Goal: Communication & Community: Ask a question

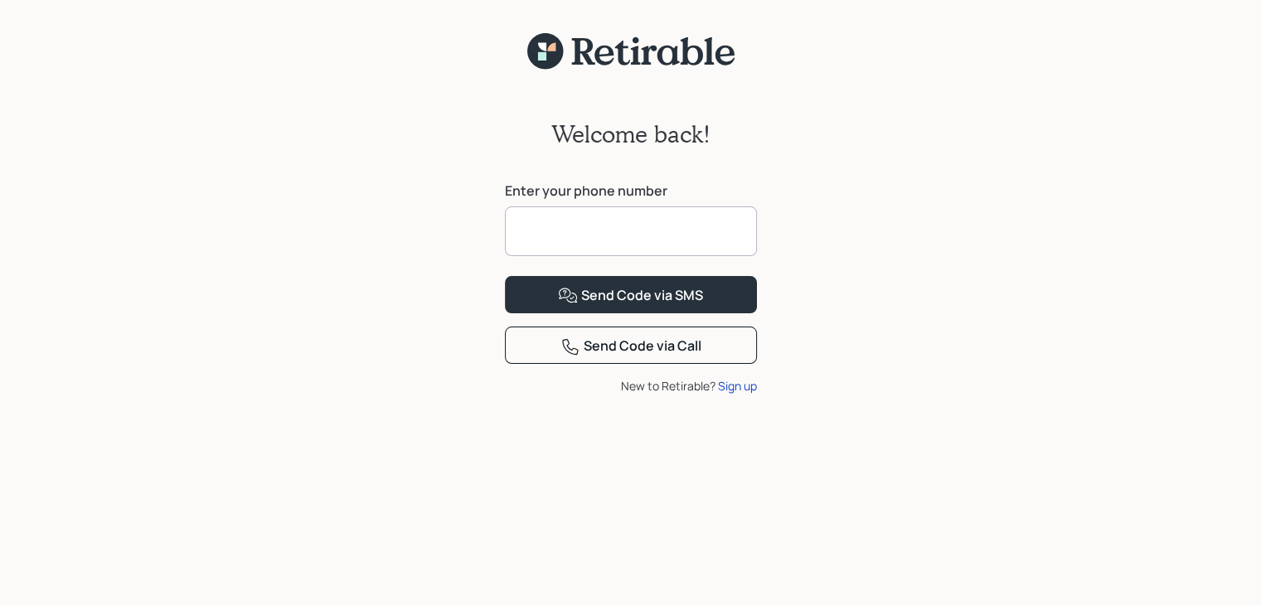
click at [586, 235] on input at bounding box center [631, 231] width 252 height 50
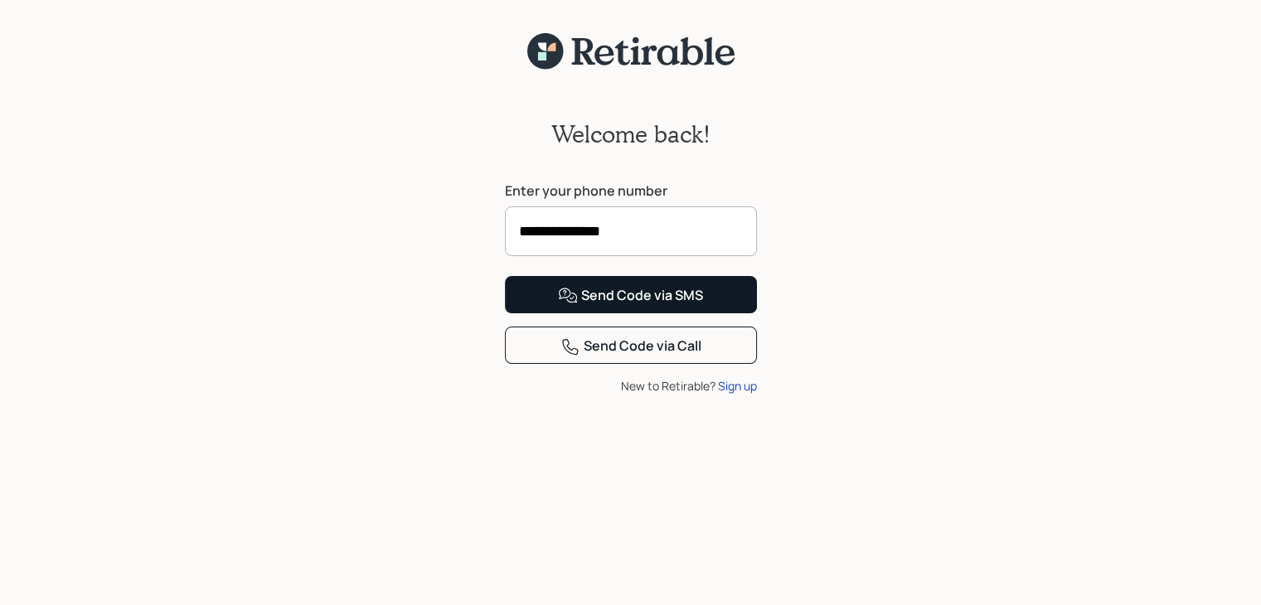
type input "**********"
drag, startPoint x: 619, startPoint y: 362, endPoint x: 633, endPoint y: 356, distance: 14.8
click at [626, 306] on div "Send Code via SMS" at bounding box center [630, 296] width 145 height 20
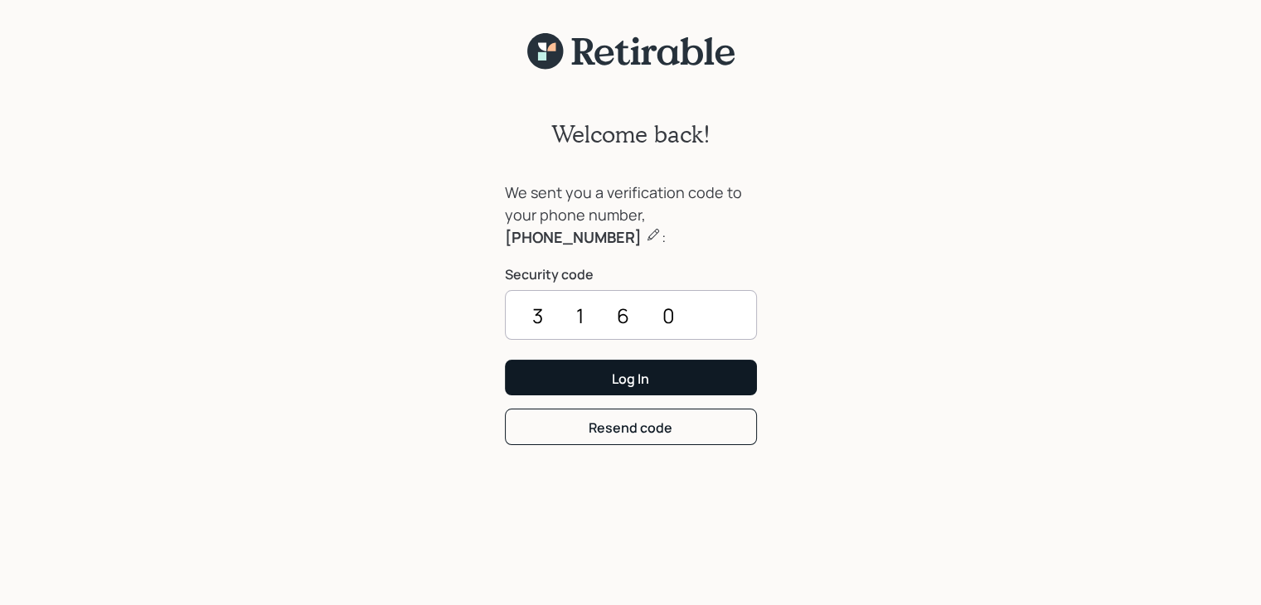
type input "3160"
click at [643, 376] on div "Log In" at bounding box center [630, 379] width 37 height 18
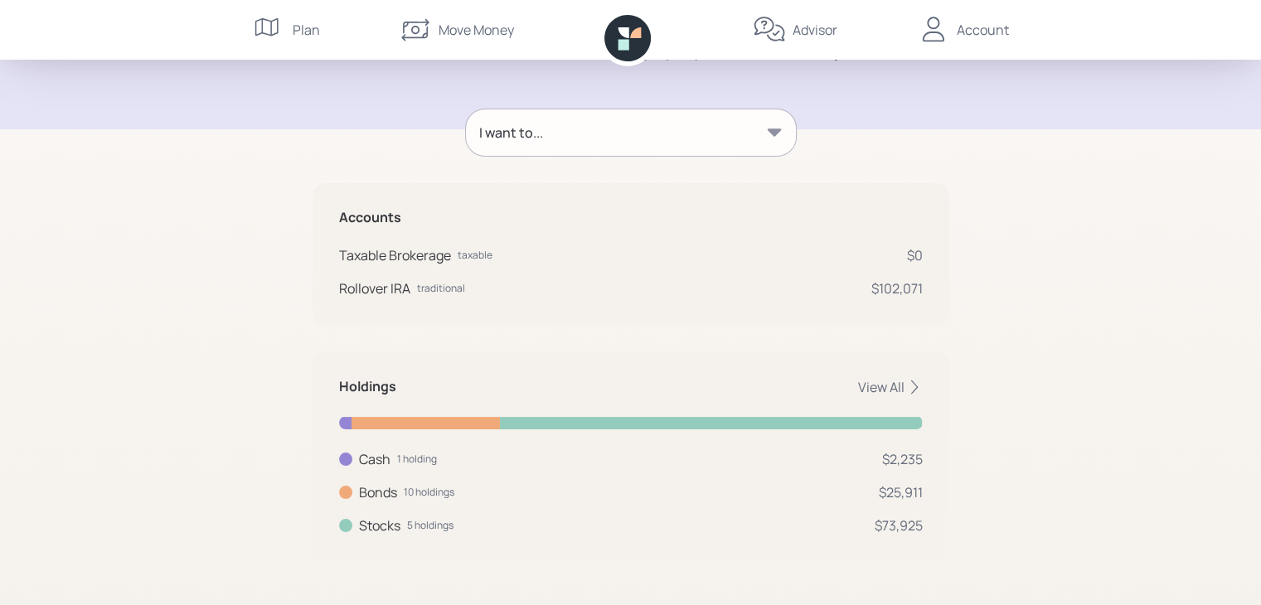
scroll to position [197, 0]
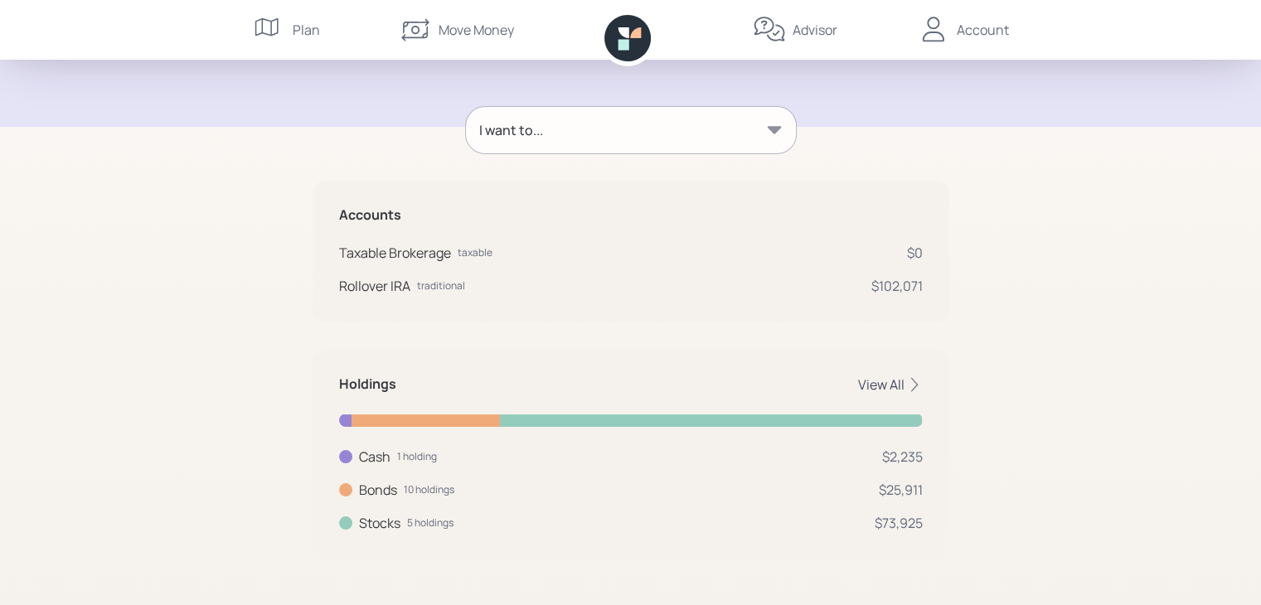
click at [868, 384] on div "View All" at bounding box center [890, 385] width 65 height 18
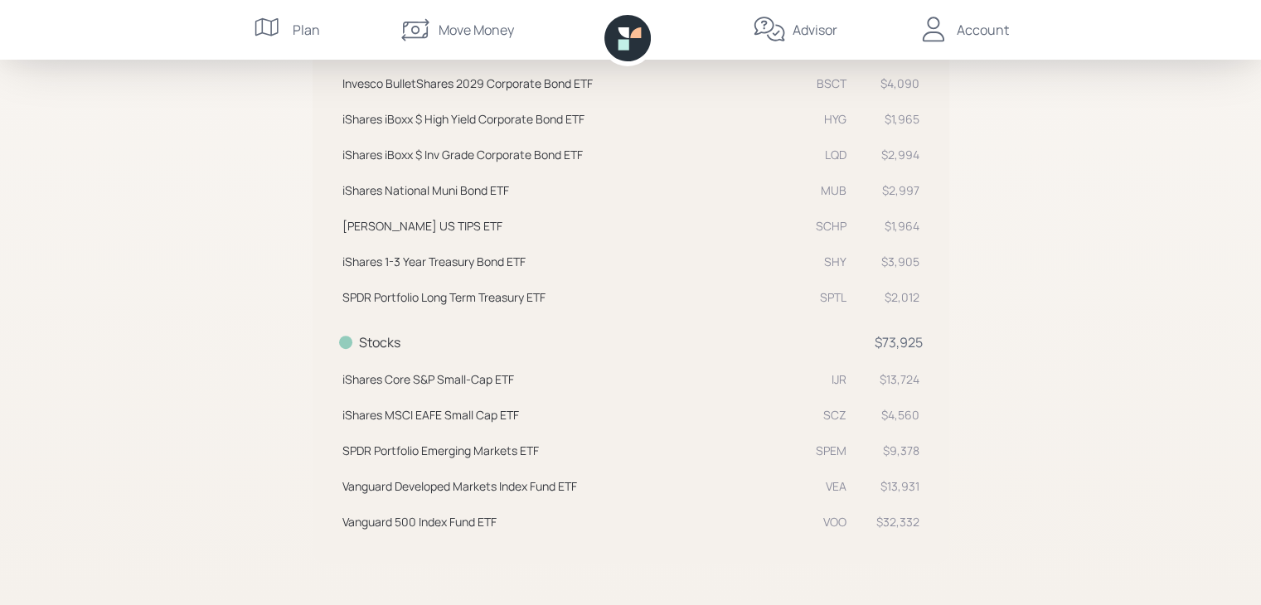
scroll to position [799, 0]
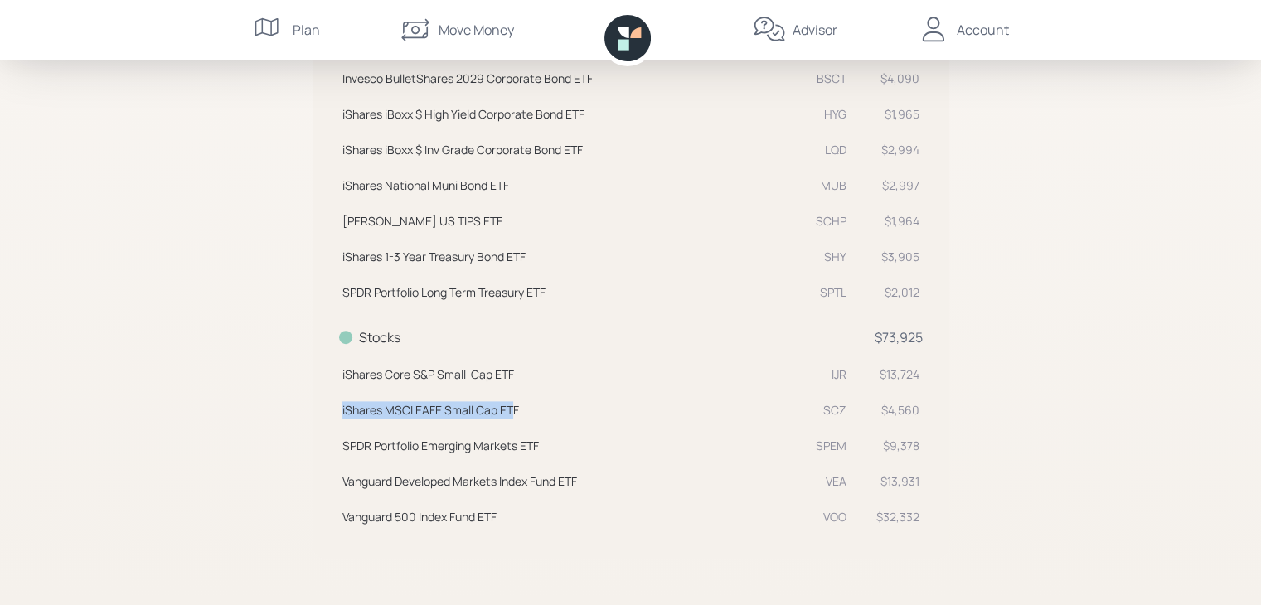
drag, startPoint x: 514, startPoint y: 410, endPoint x: 338, endPoint y: 406, distance: 175.8
click at [339, 406] on td "iShares MSCI EAFE Small Cap ETF SCZ" at bounding box center [594, 408] width 511 height 36
copy div "iShares MSCI EAFE Small Cap ET"
click at [816, 32] on div "Advisor" at bounding box center [815, 30] width 45 height 20
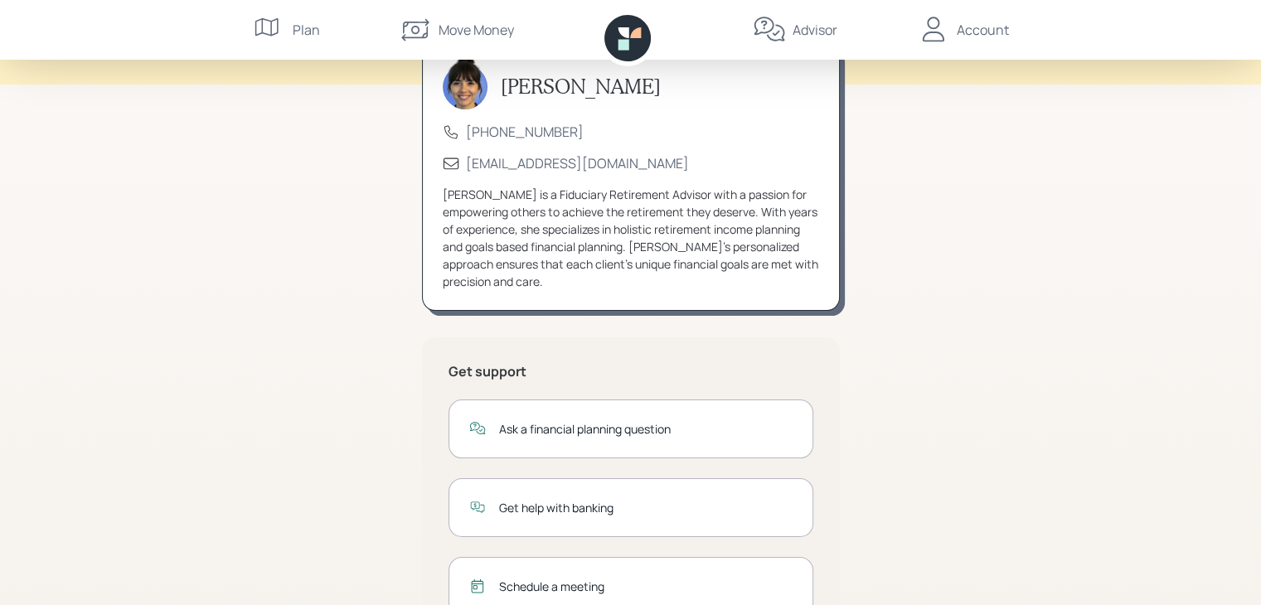
scroll to position [71, 0]
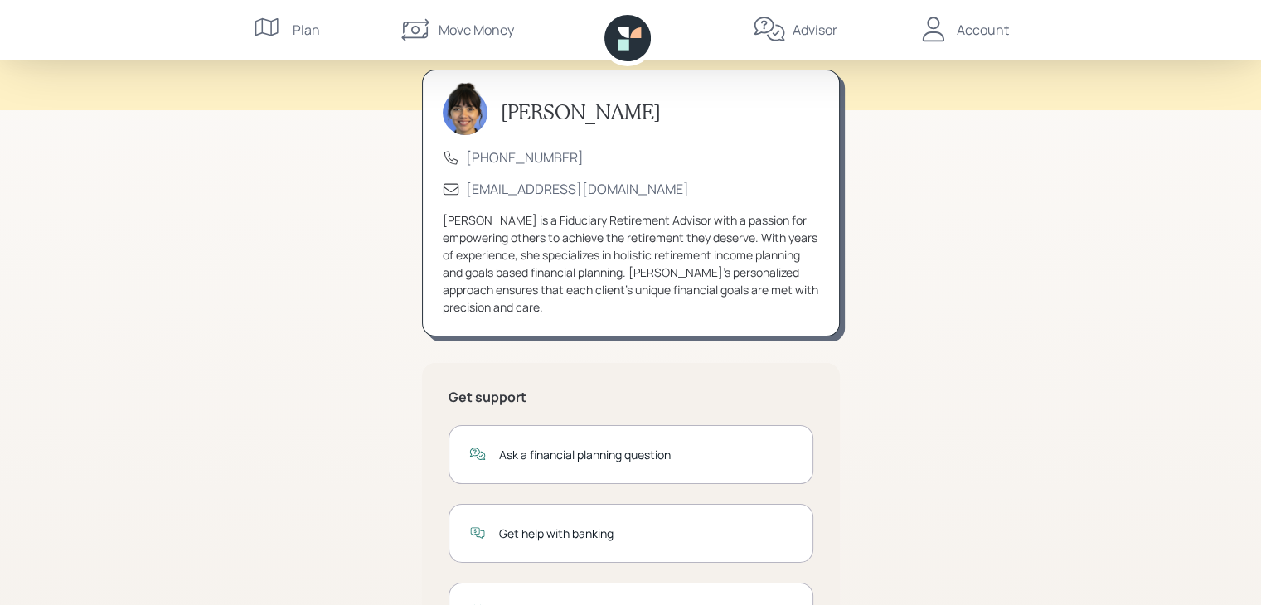
click at [985, 31] on div "Account" at bounding box center [983, 30] width 52 height 20
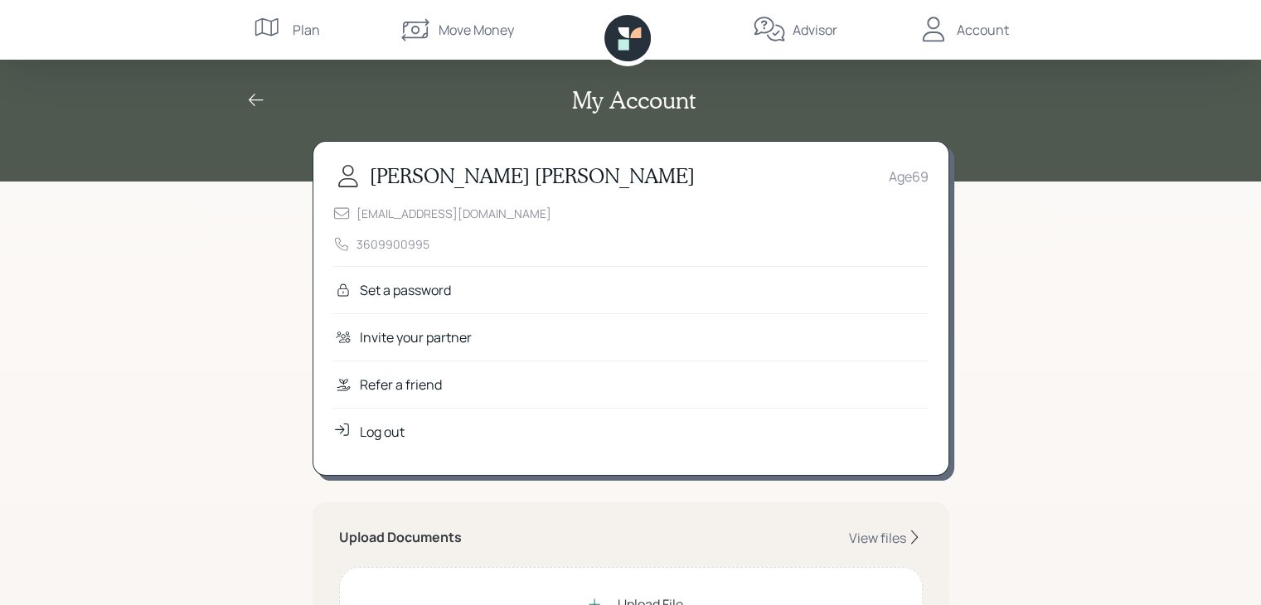
click at [306, 32] on div "Plan" at bounding box center [306, 30] width 27 height 20
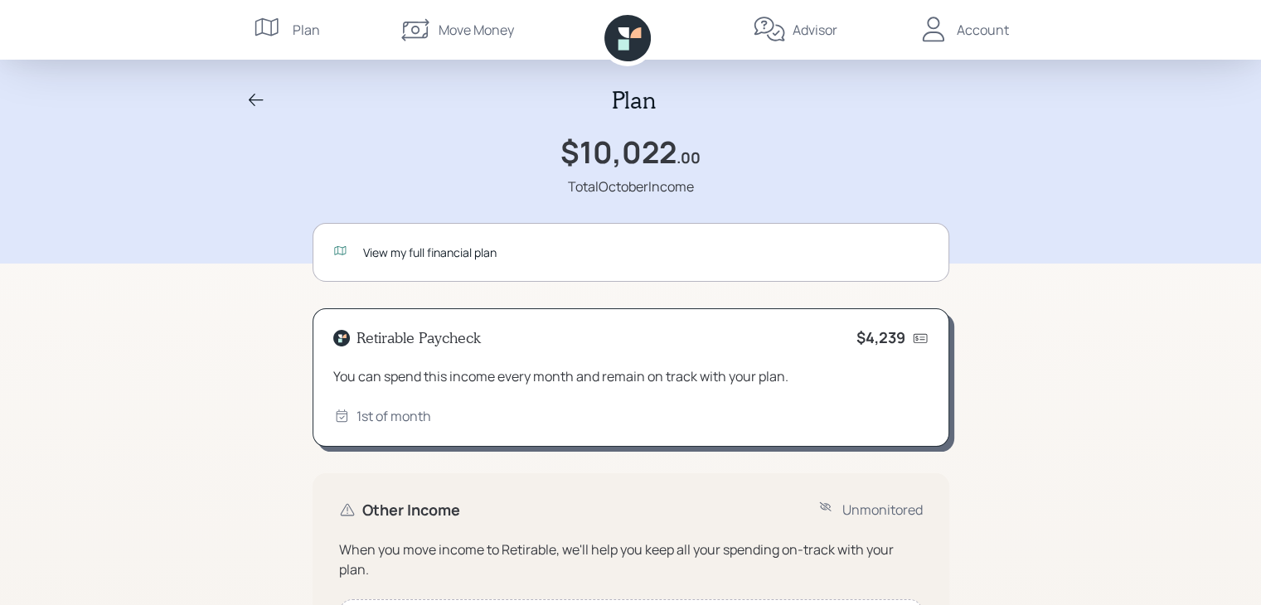
click at [395, 246] on div "View my full financial plan" at bounding box center [646, 252] width 566 height 17
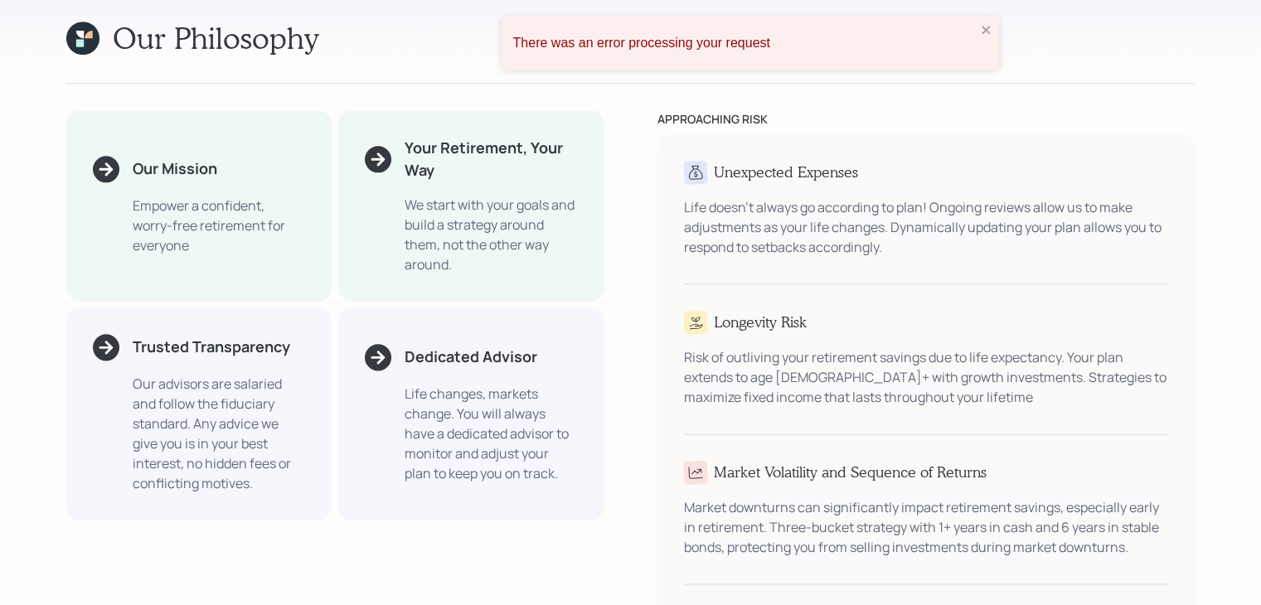
scroll to position [1990, 0]
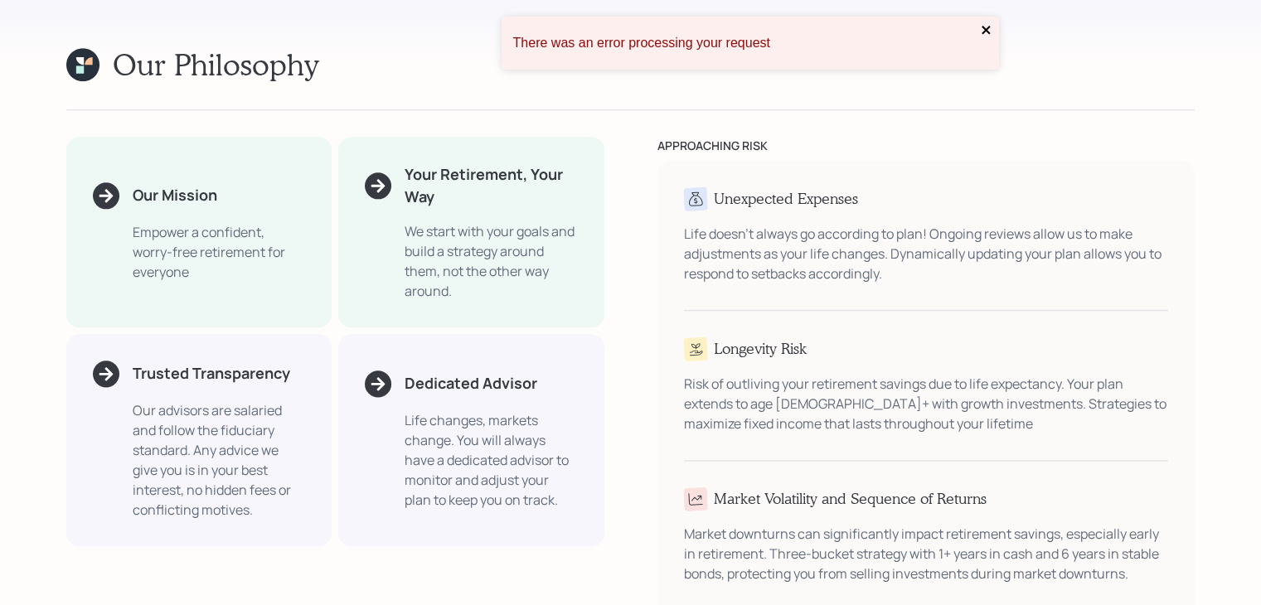
click at [992, 32] on icon "close" at bounding box center [987, 29] width 12 height 13
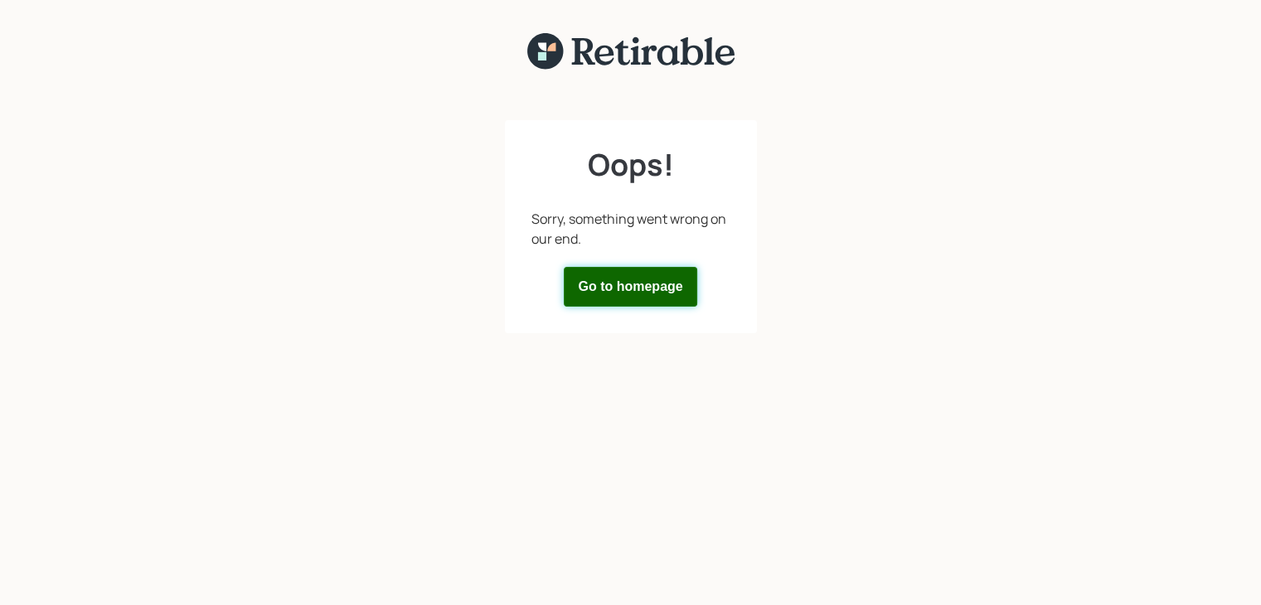
click at [628, 301] on button "Go to homepage" at bounding box center [630, 287] width 133 height 40
click at [627, 286] on button "Go to homepage" at bounding box center [630, 287] width 133 height 40
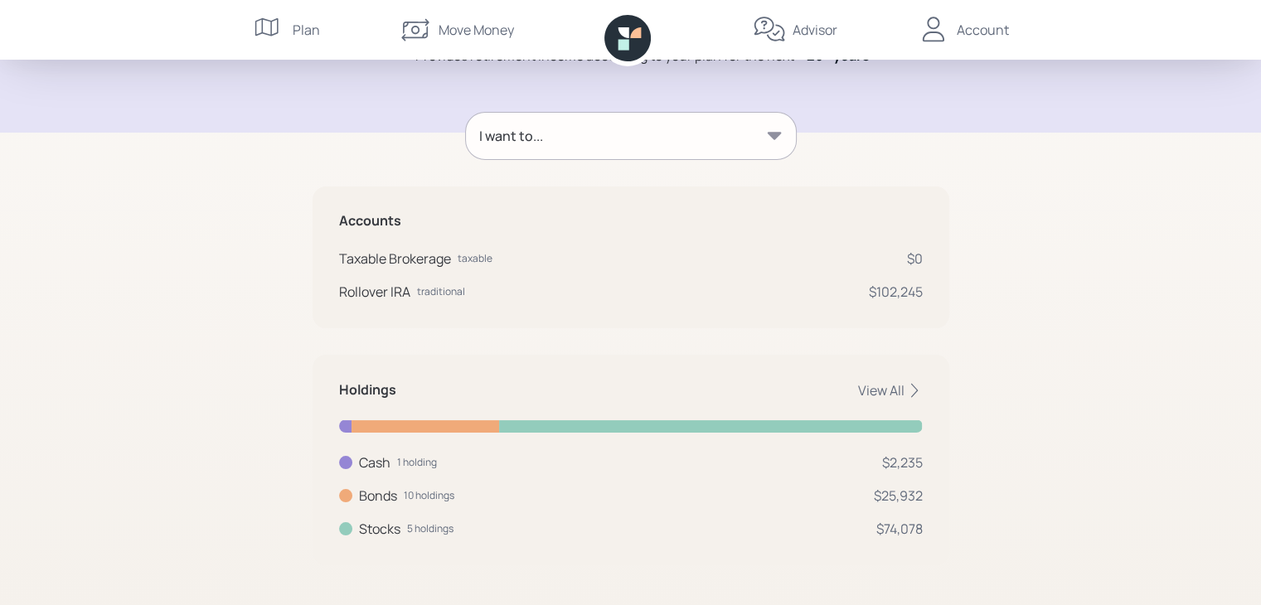
scroll to position [197, 0]
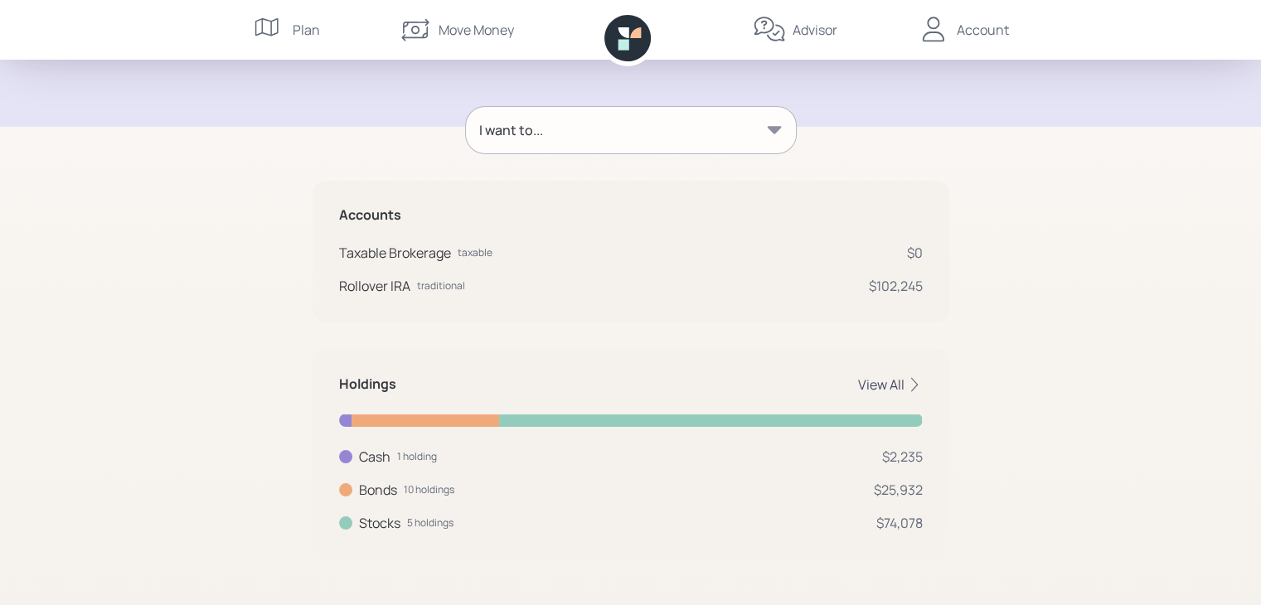
click at [895, 379] on div "View All" at bounding box center [890, 385] width 65 height 18
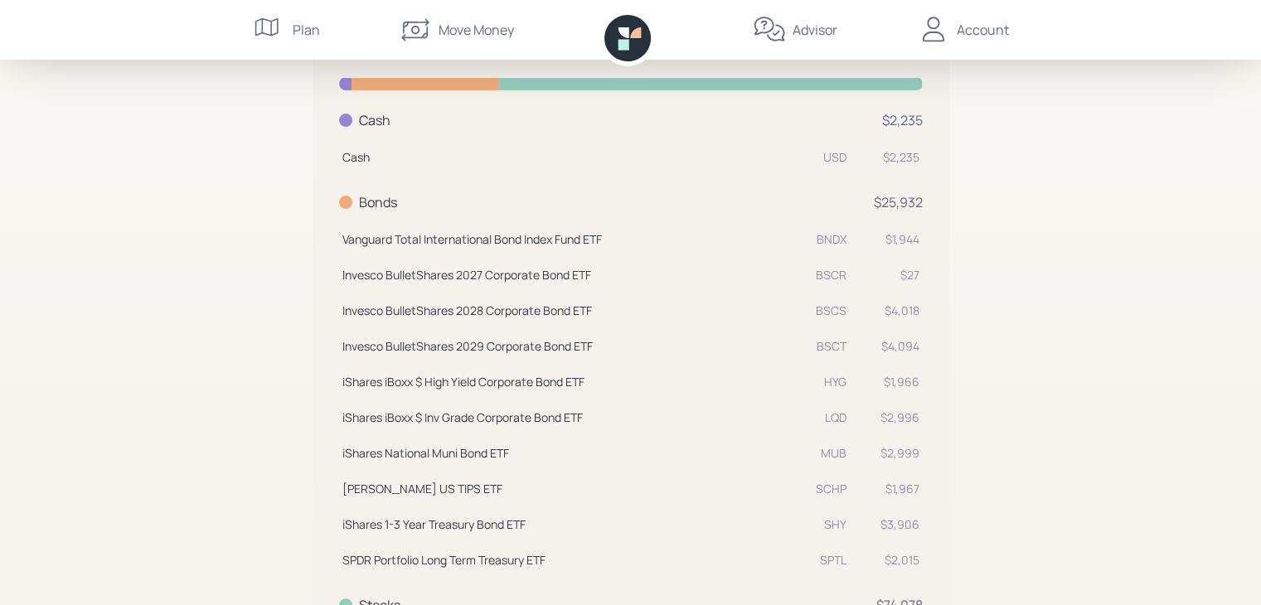
scroll to position [528, 0]
click at [805, 26] on div "Advisor" at bounding box center [815, 30] width 45 height 20
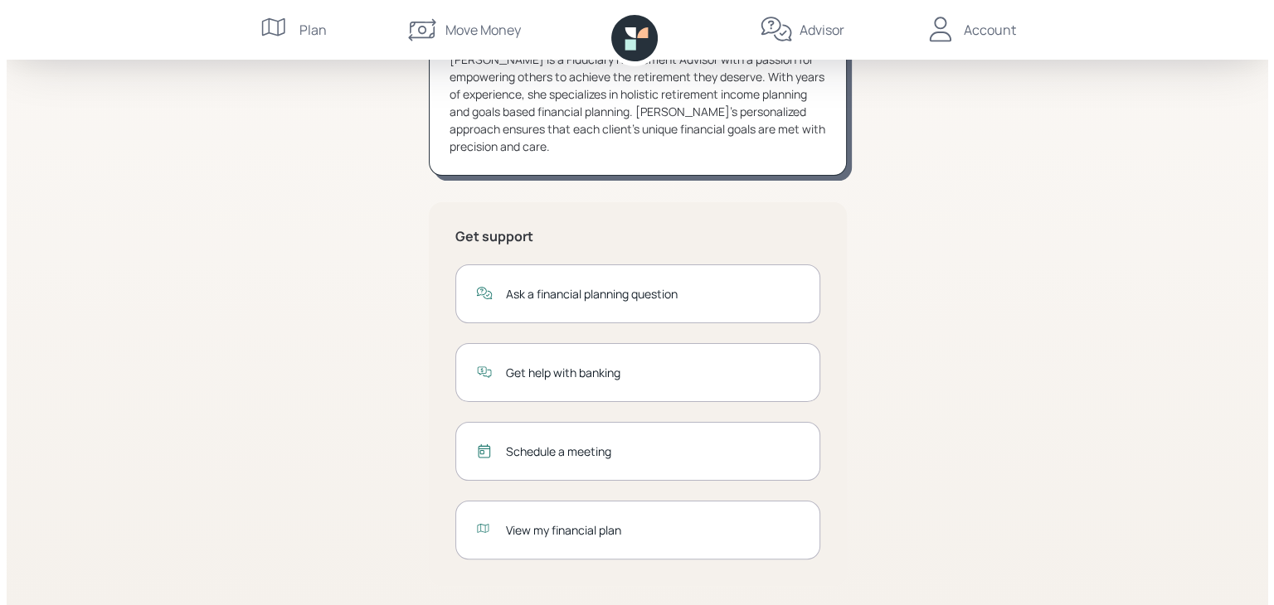
scroll to position [237, 0]
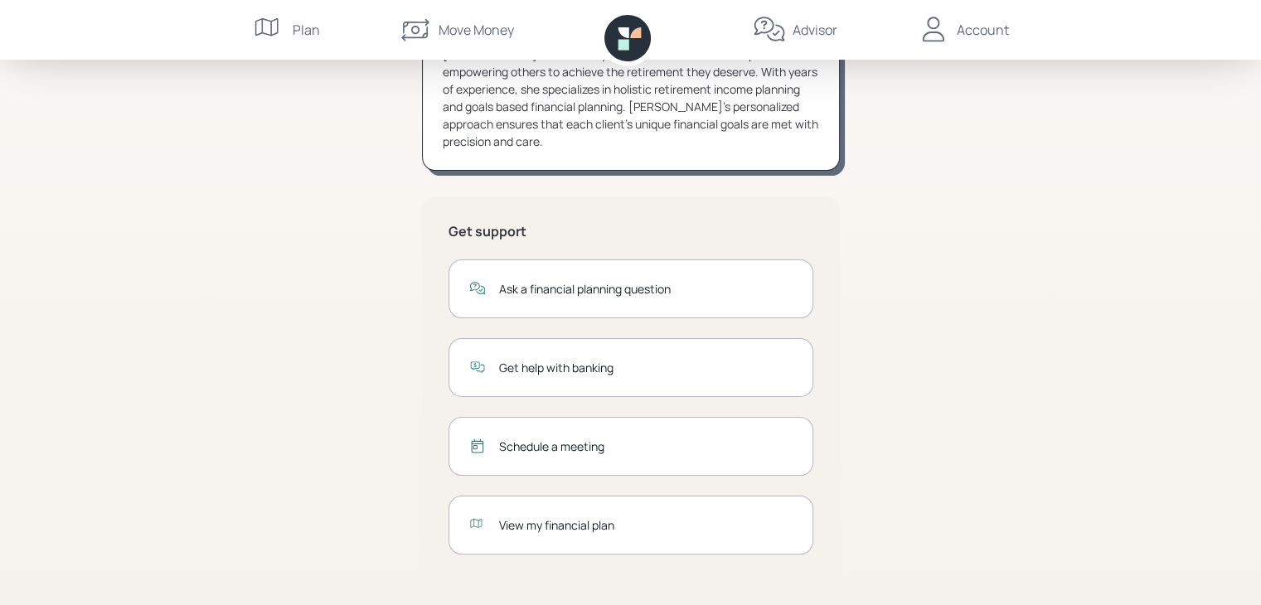
click at [666, 287] on div "Ask a financial planning question" at bounding box center [646, 288] width 294 height 17
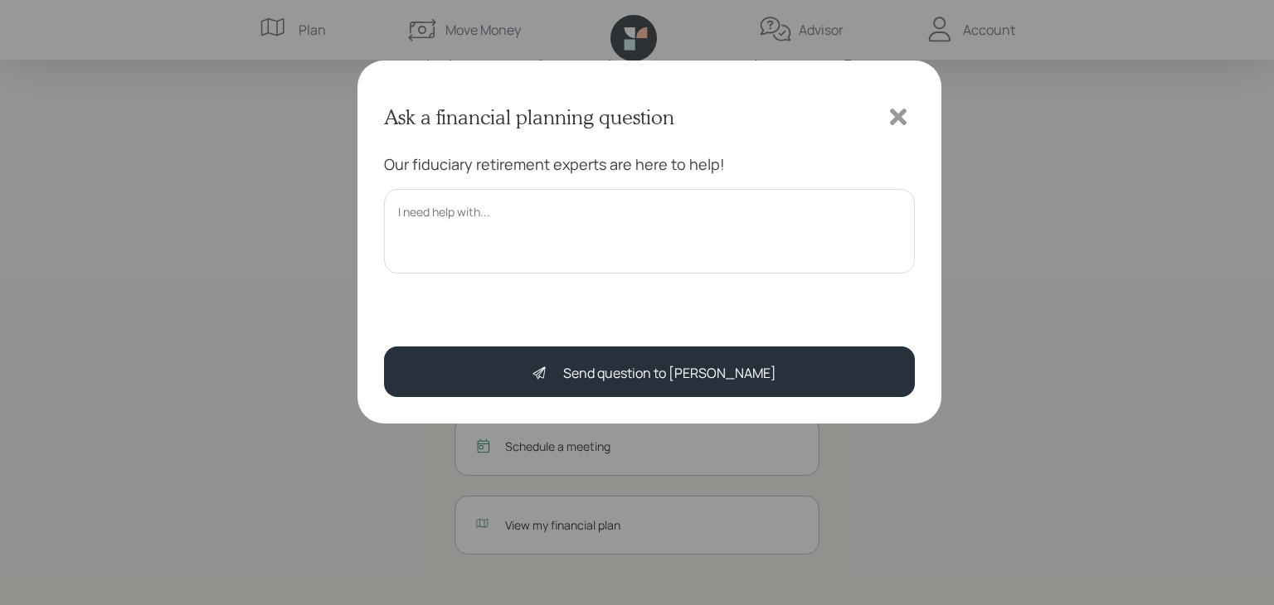
click at [418, 209] on textarea at bounding box center [649, 231] width 531 height 85
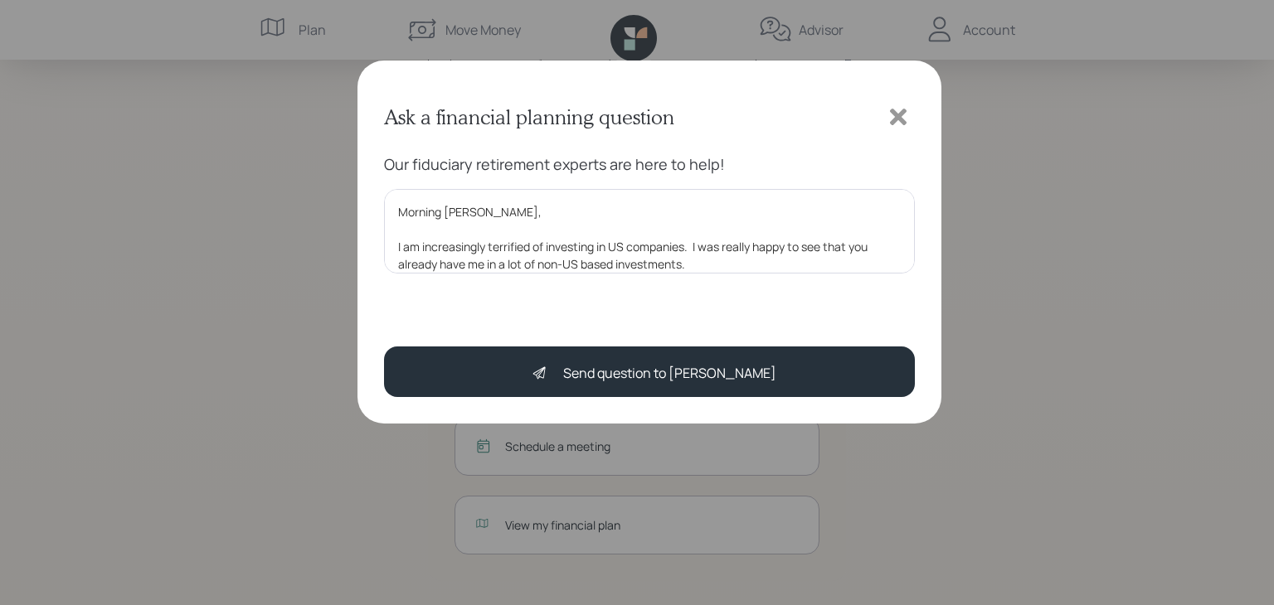
drag, startPoint x: 689, startPoint y: 243, endPoint x: 390, endPoint y: 250, distance: 299.4
click at [390, 250] on textarea "Morning [PERSON_NAME], I am increasingly terrified of investing in US companies…" at bounding box center [649, 231] width 531 height 85
click at [869, 245] on textarea "Morning [PERSON_NAME], I was really happy to see that you already have me in a …" at bounding box center [649, 231] width 531 height 85
paste textarea "I am increasingly terrified of investing in US companies."
click at [703, 266] on textarea "Morning [PERSON_NAME], I was really happy to see that you already have me in a …" at bounding box center [649, 231] width 531 height 85
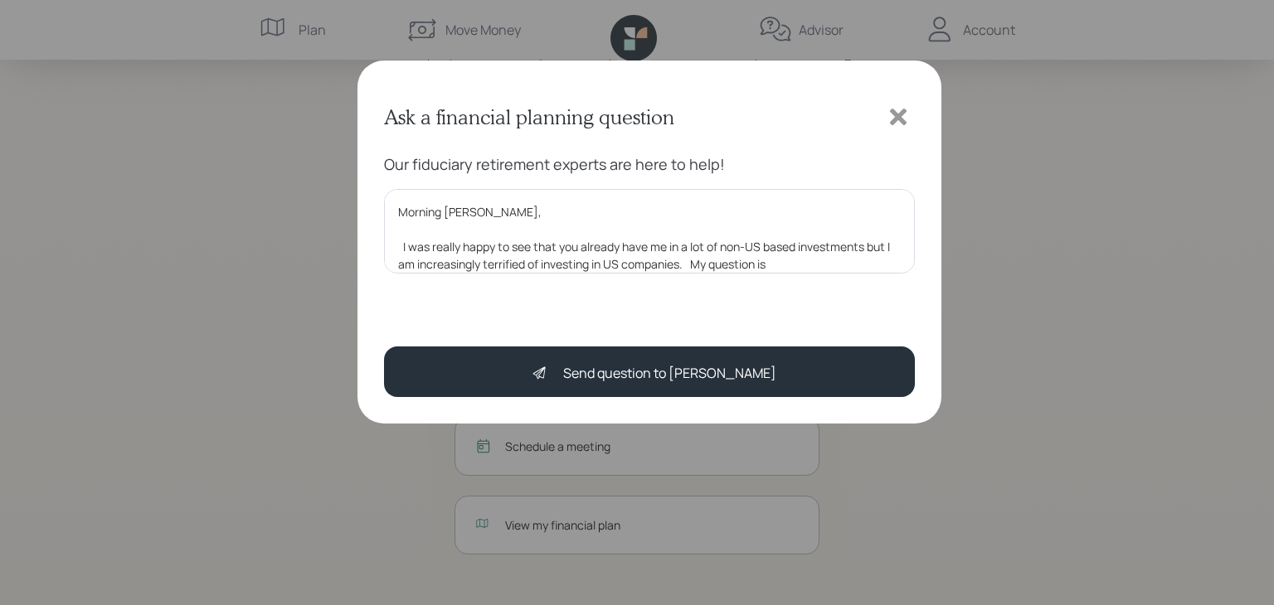
click at [392, 246] on textarea "Morning [PERSON_NAME], I was really happy to see that you already have me in a …" at bounding box center [649, 231] width 531 height 85
click at [776, 266] on textarea "Morning [PERSON_NAME], I was really happy to see that you already have me in a …" at bounding box center [649, 231] width 531 height 85
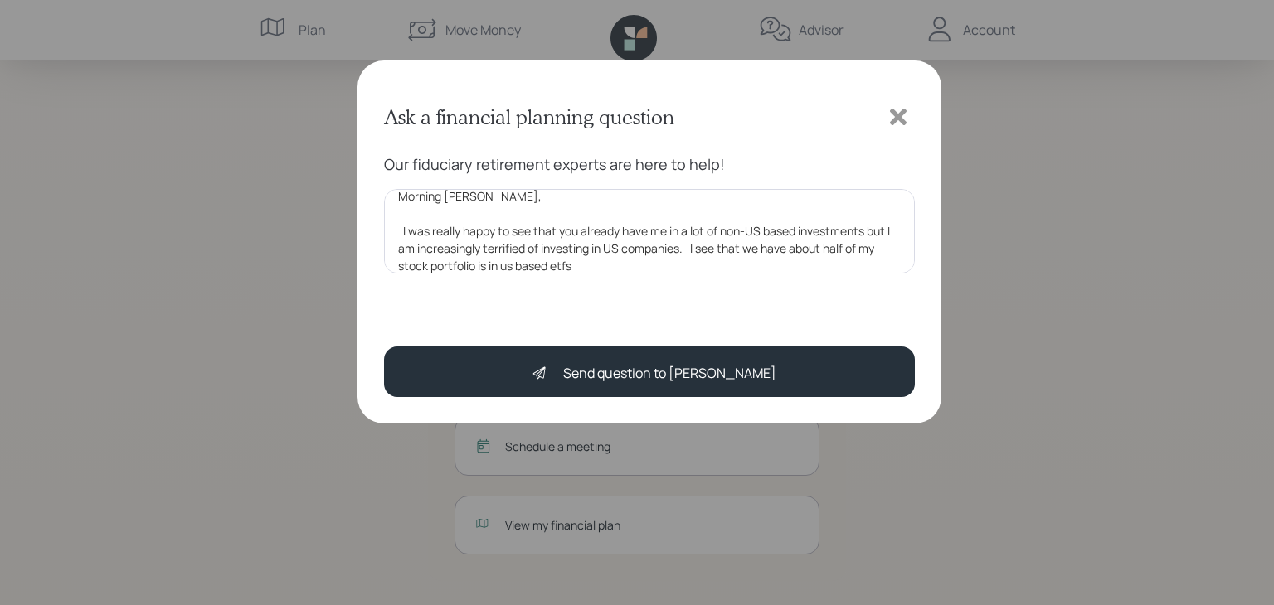
drag, startPoint x: 883, startPoint y: 230, endPoint x: 399, endPoint y: 226, distance: 484.3
click at [399, 226] on textarea "Morning [PERSON_NAME], I was really happy to see that you already have me in a …" at bounding box center [649, 231] width 531 height 85
click at [796, 236] on textarea "Morning [PERSON_NAME], I am increasingly terrified of investing in US companies…" at bounding box center [649, 231] width 531 height 85
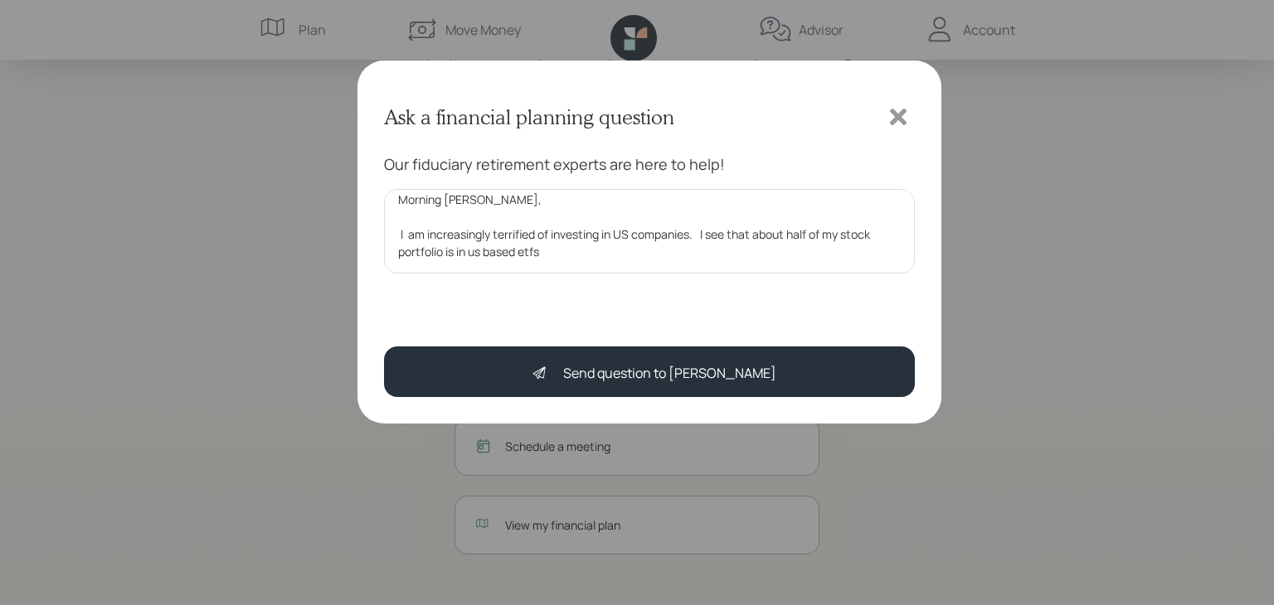
click at [551, 258] on textarea "Morning [PERSON_NAME], I am increasingly terrified of investing in US companies…" at bounding box center [649, 231] width 531 height 85
drag, startPoint x: 548, startPoint y: 251, endPoint x: 562, endPoint y: 245, distance: 15.2
click at [547, 253] on textarea "Morning [PERSON_NAME], I am increasingly terrified of investing in US companies…" at bounding box center [649, 231] width 531 height 85
click at [758, 260] on textarea "Morning [PERSON_NAME], I am increasingly terrified of investing in US companies…" at bounding box center [649, 231] width 531 height 85
click at [551, 249] on textarea "Morning [PERSON_NAME], I am increasingly terrified of investing in US companies…" at bounding box center [649, 231] width 531 height 85
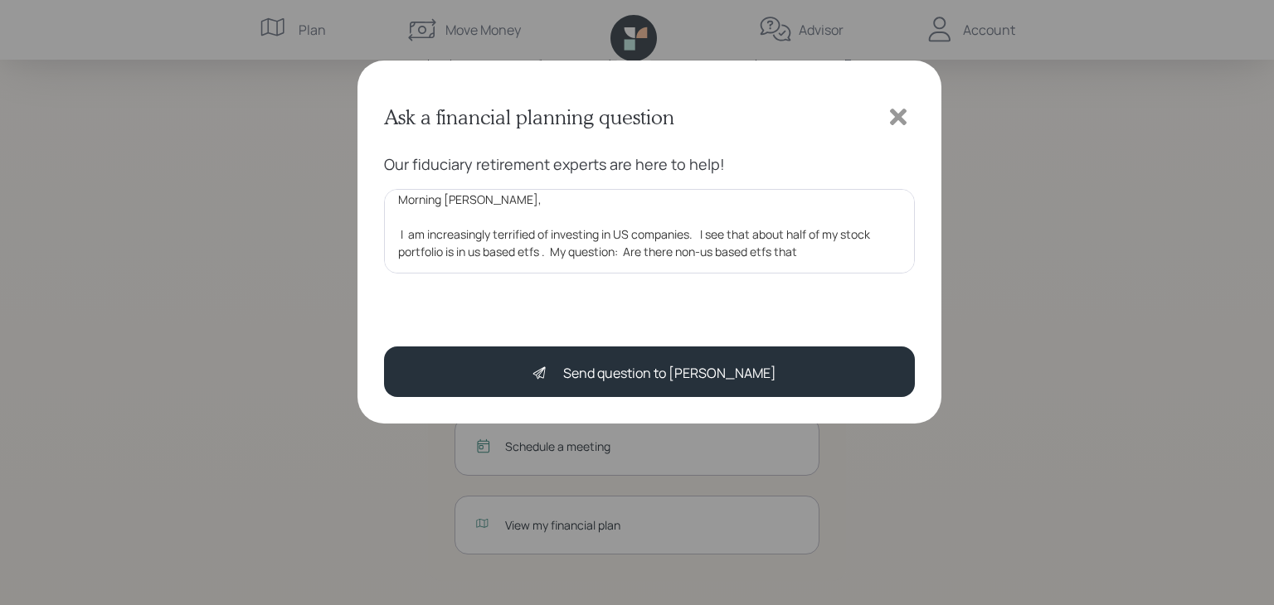
drag, startPoint x: 804, startPoint y: 255, endPoint x: 816, endPoint y: 253, distance: 11.7
click at [803, 255] on textarea "Morning [PERSON_NAME], I am increasingly terrified of investing in US companies…" at bounding box center [649, 231] width 531 height 85
click at [823, 246] on textarea "Morning [PERSON_NAME], I am increasingly terrified of investing in US companies…" at bounding box center [649, 231] width 531 height 85
click at [820, 255] on textarea "Morning [PERSON_NAME], I am increasingly terrified of investing in US companies…" at bounding box center [649, 231] width 531 height 85
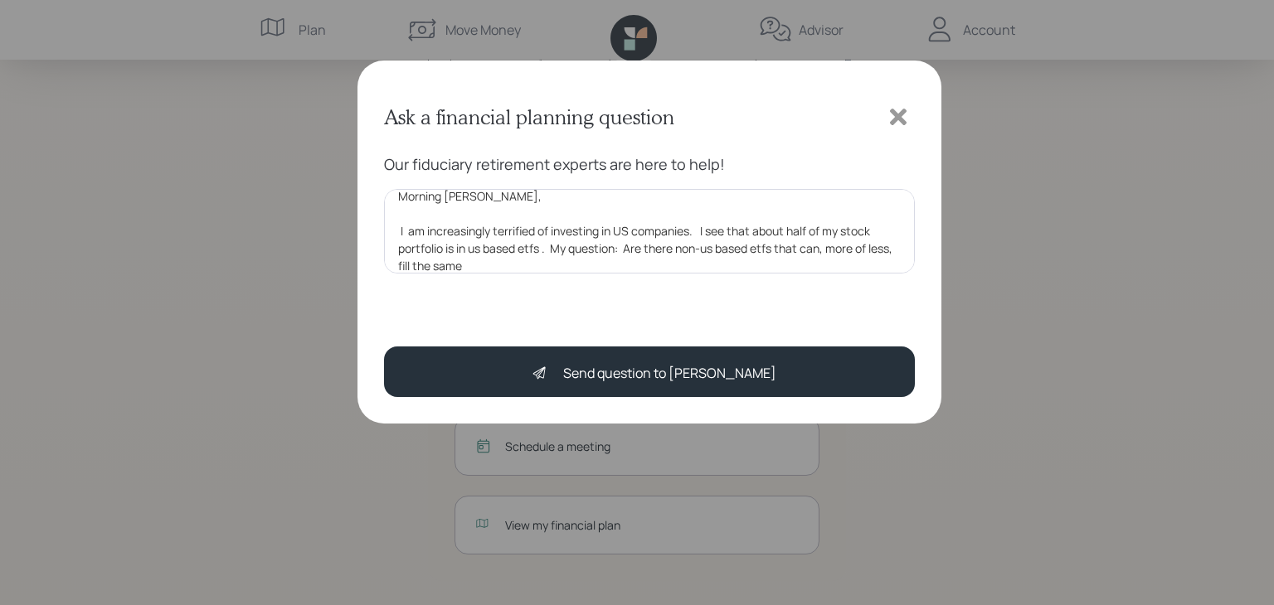
click at [498, 269] on textarea "Morning [PERSON_NAME], I am increasingly terrified of investing in US companies…" at bounding box center [649, 231] width 531 height 85
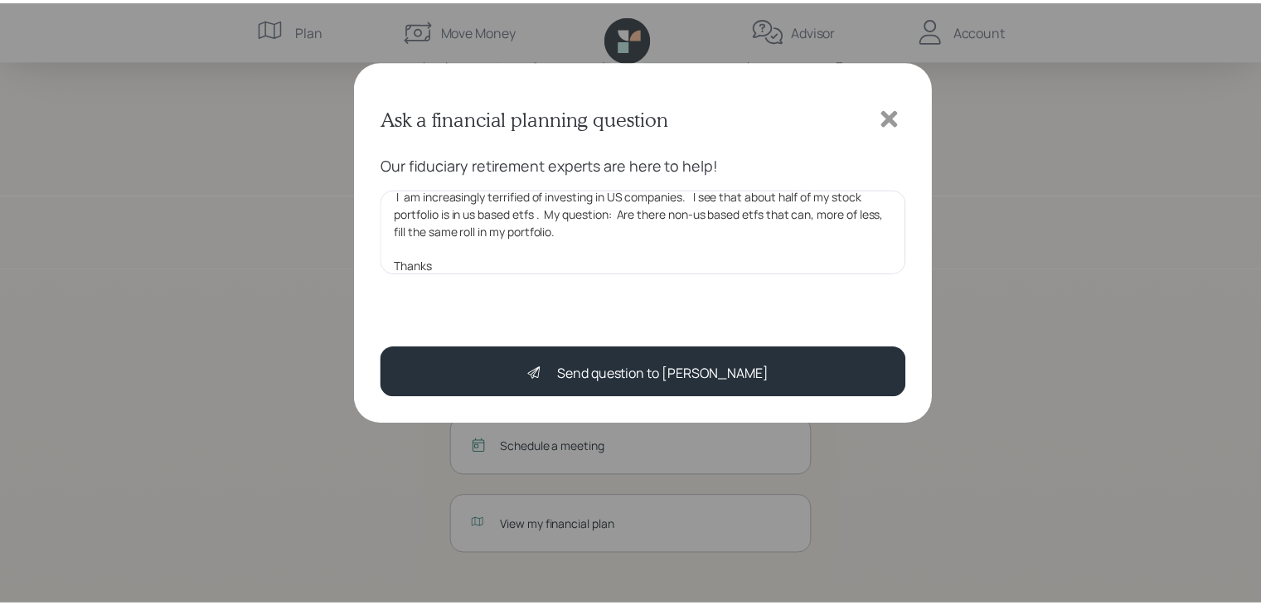
scroll to position [68, 0]
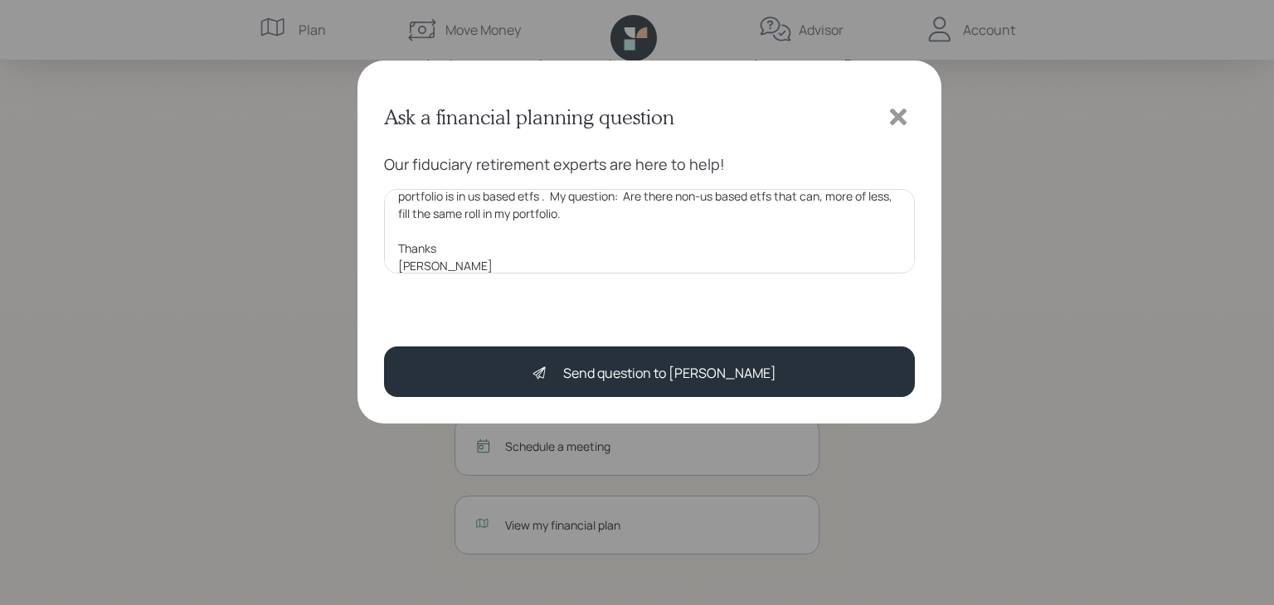
click at [597, 213] on textarea "Morning [PERSON_NAME], I am increasingly terrified of investing in US companies…" at bounding box center [649, 231] width 531 height 85
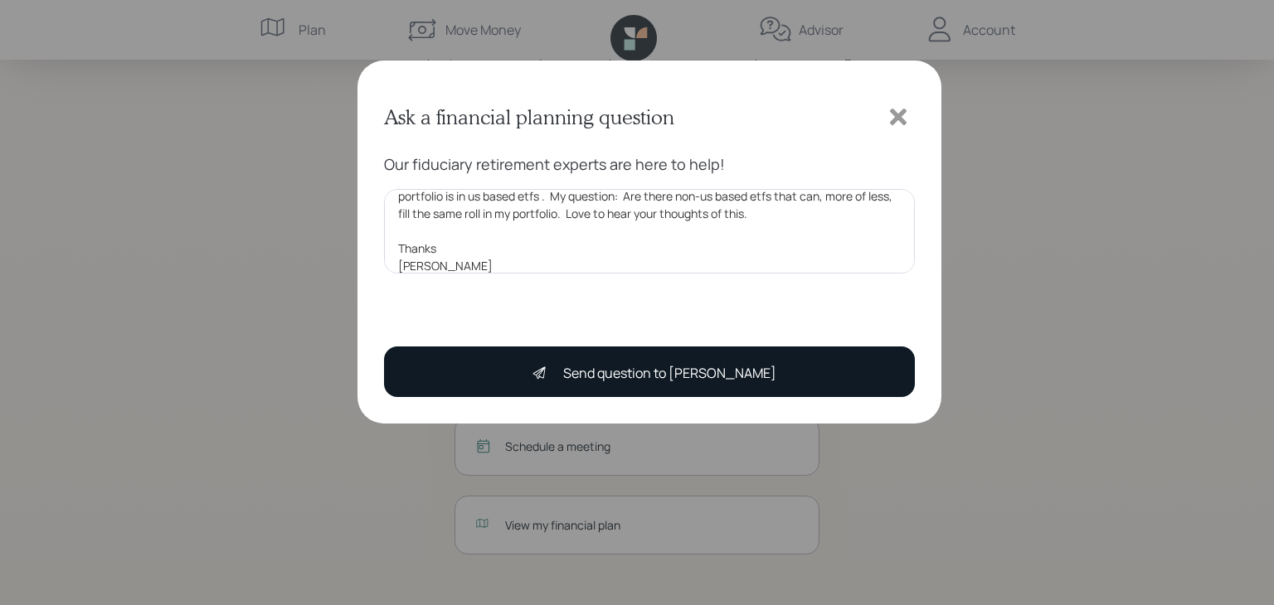
type textarea "Morning [PERSON_NAME], I am increasingly terrified of investing in US companies…"
click at [698, 380] on div "Send question to [PERSON_NAME]" at bounding box center [669, 373] width 213 height 20
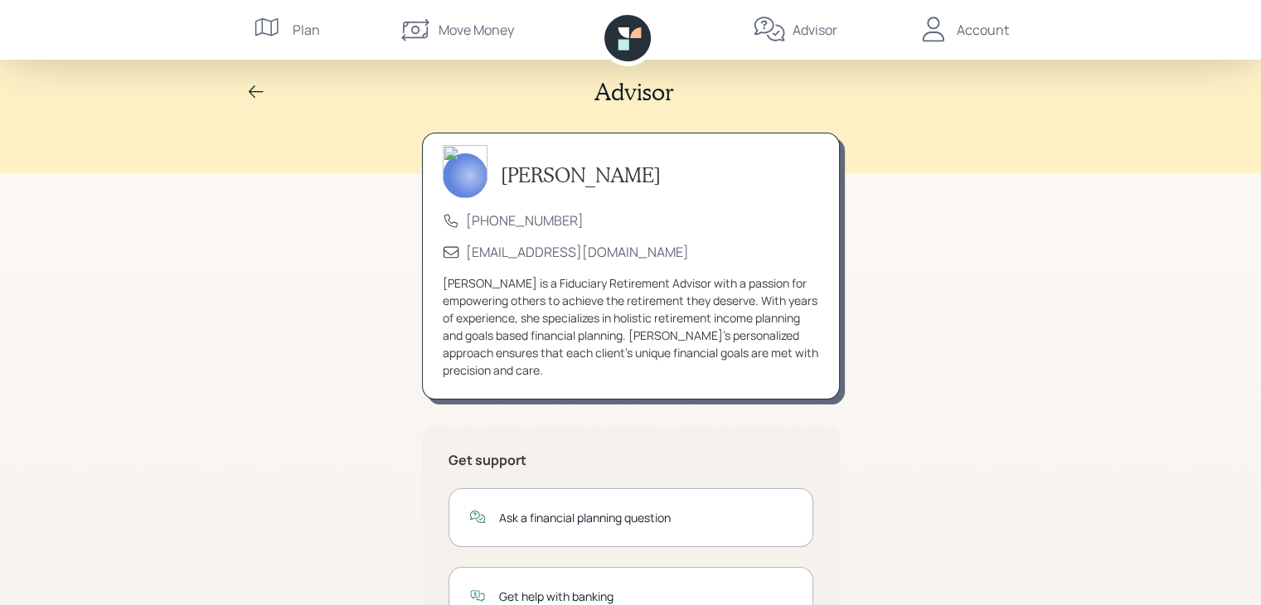
scroll to position [0, 0]
